Goal: Information Seeking & Learning: Learn about a topic

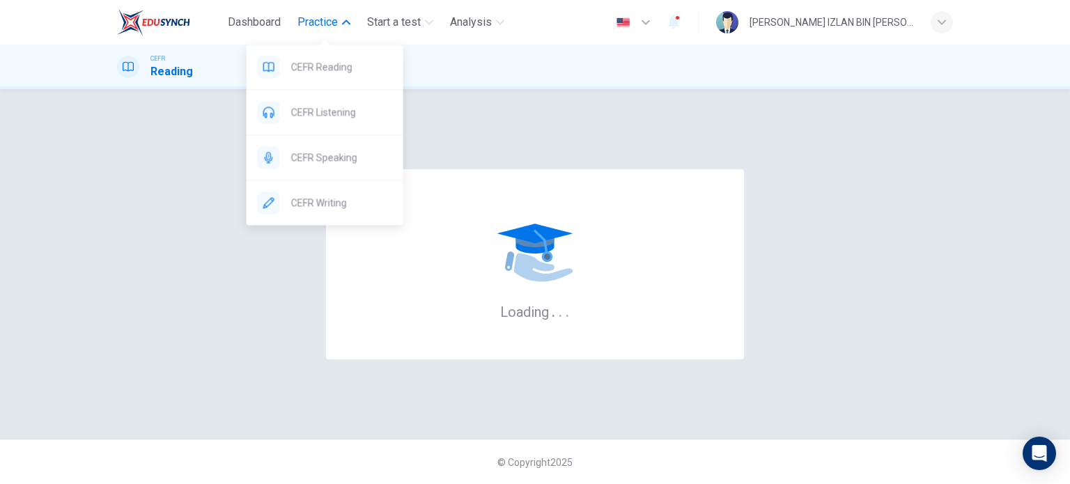
click at [320, 22] on span "Practice" at bounding box center [317, 22] width 40 height 17
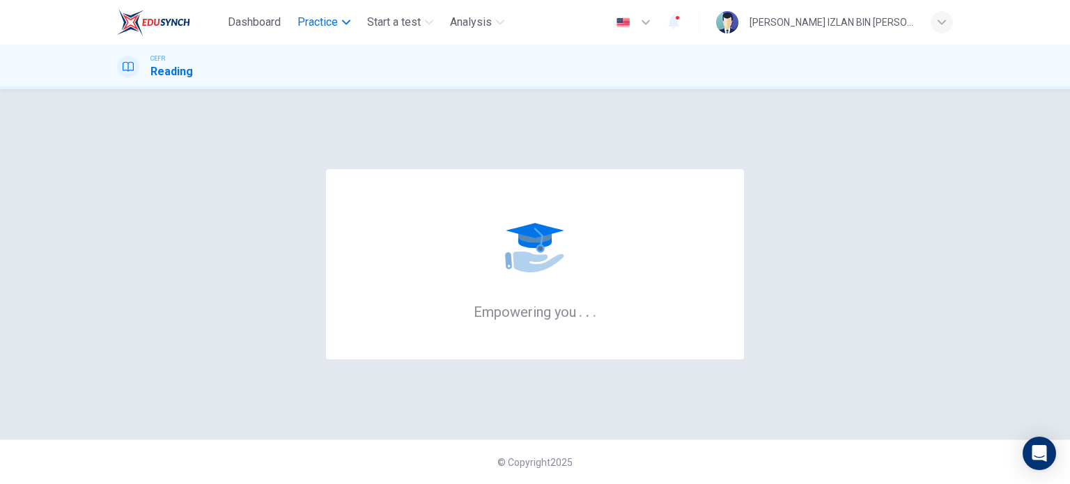
click at [320, 22] on span "Practice" at bounding box center [317, 22] width 40 height 17
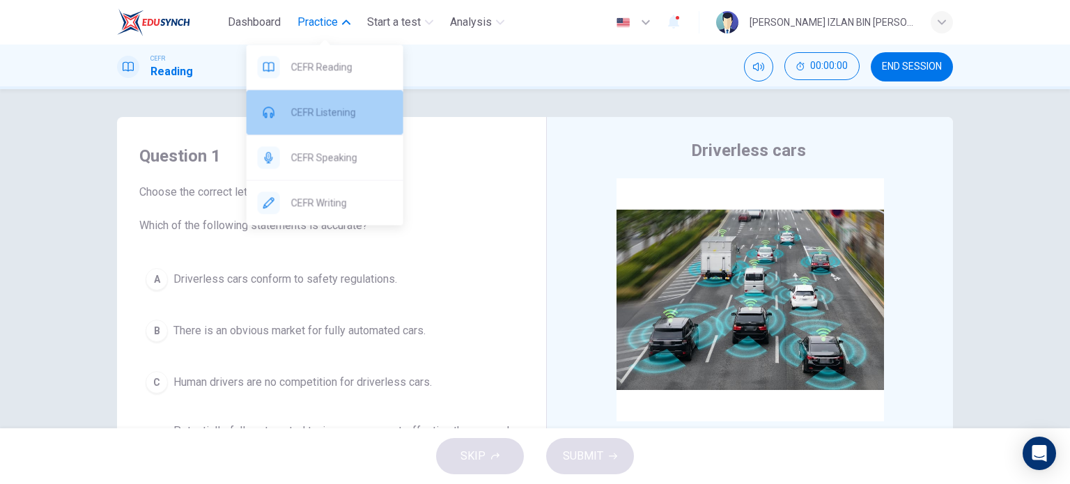
click at [316, 117] on span "CEFR Listening" at bounding box center [341, 112] width 101 height 17
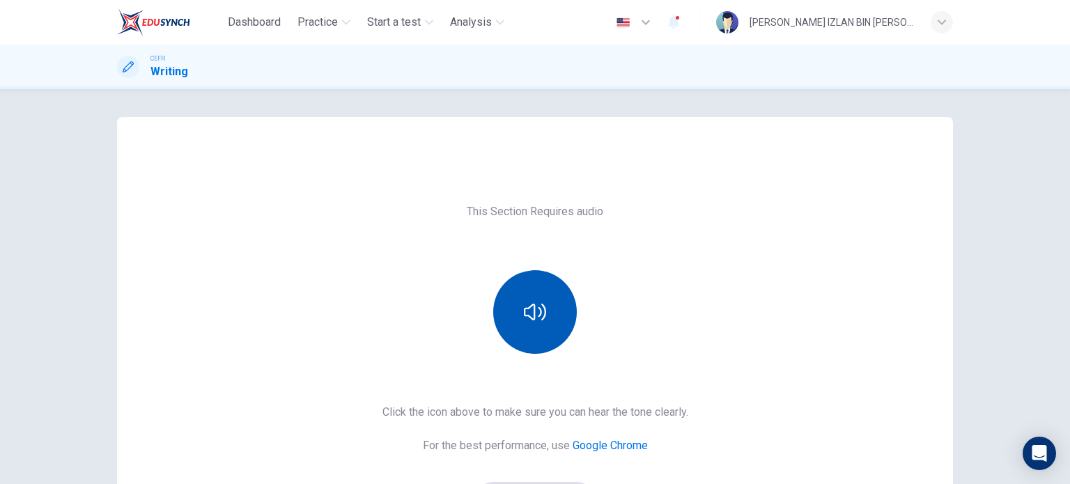
scroll to position [190, 0]
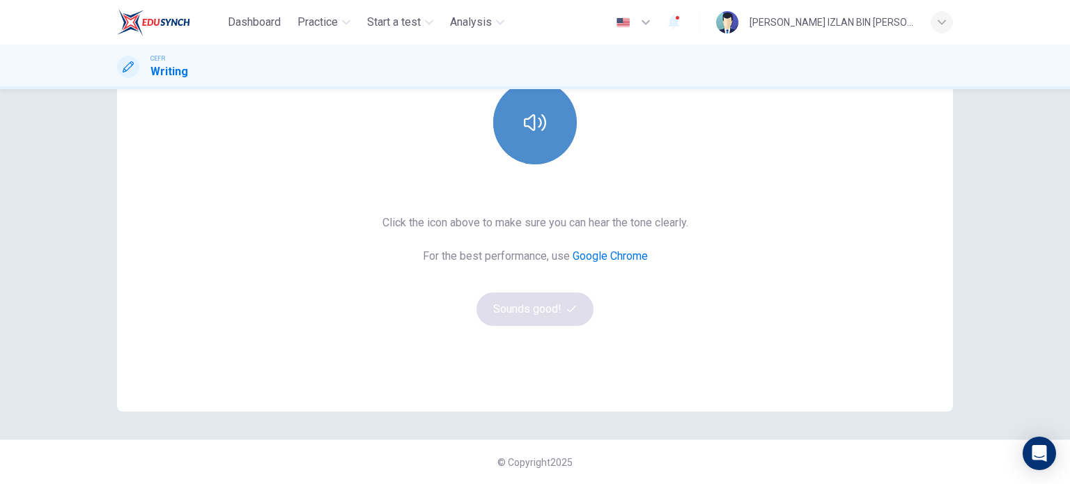
click at [524, 126] on icon "button" at bounding box center [535, 122] width 22 height 17
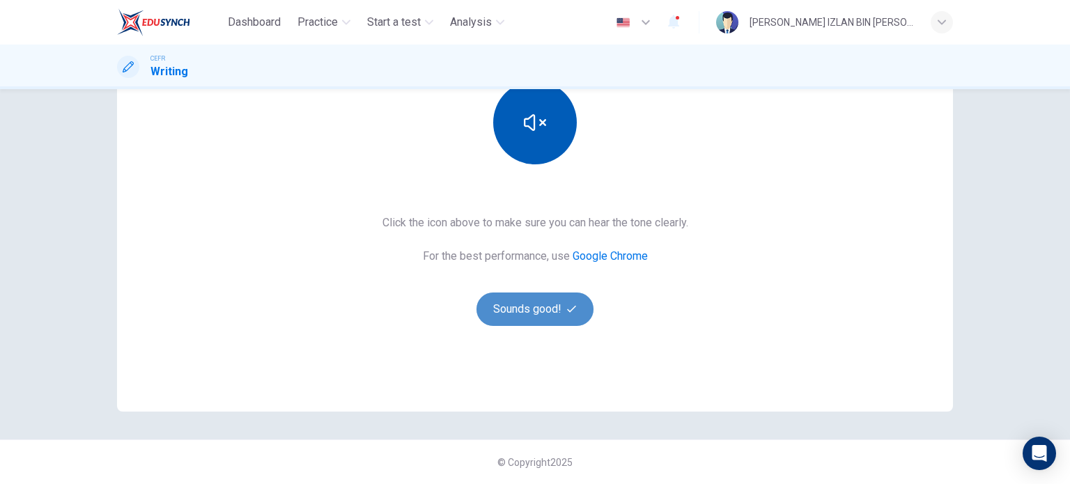
click at [548, 302] on button "Sounds good!" at bounding box center [535, 309] width 117 height 33
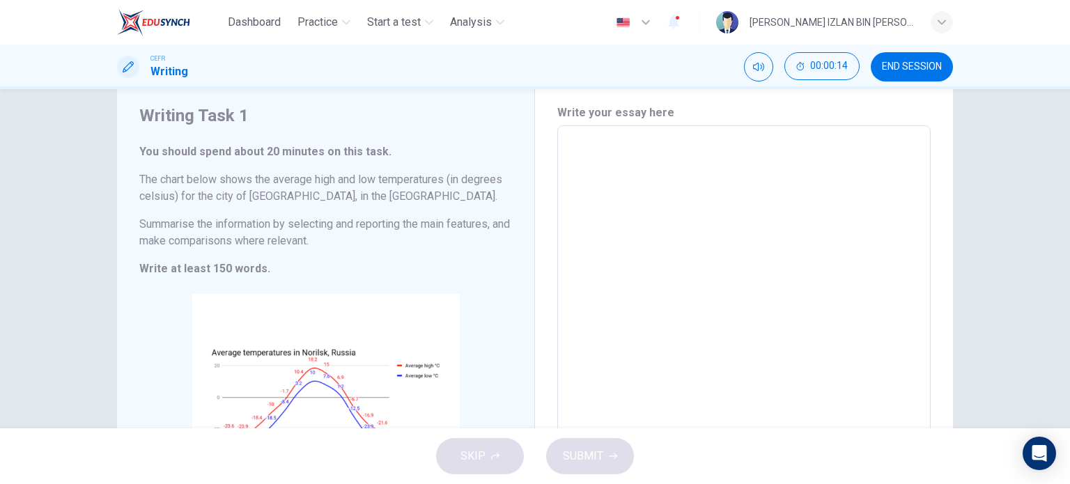
scroll to position [40, 0]
click at [840, 167] on textarea at bounding box center [744, 332] width 354 height 389
click at [902, 72] on span "END SESSION" at bounding box center [912, 66] width 60 height 11
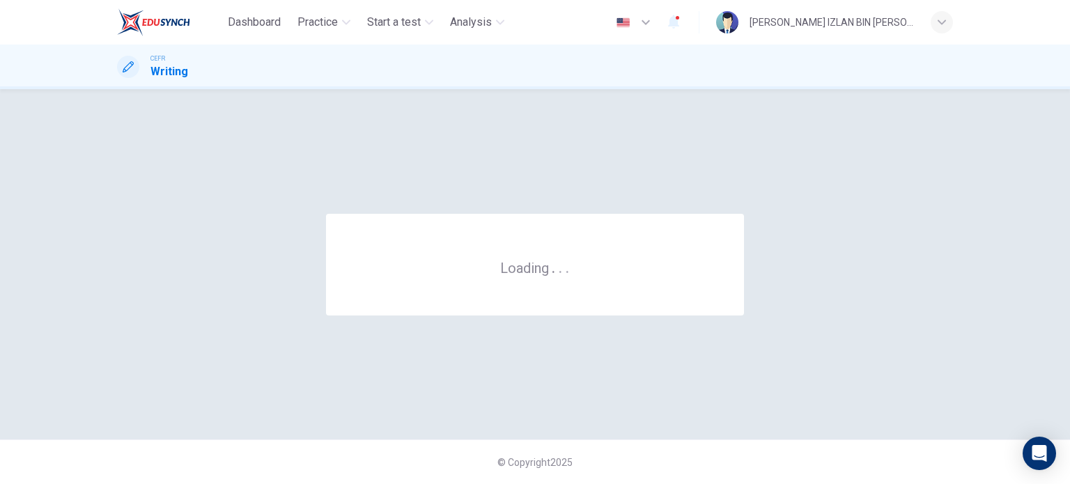
scroll to position [0, 0]
